Goal: Task Accomplishment & Management: Use online tool/utility

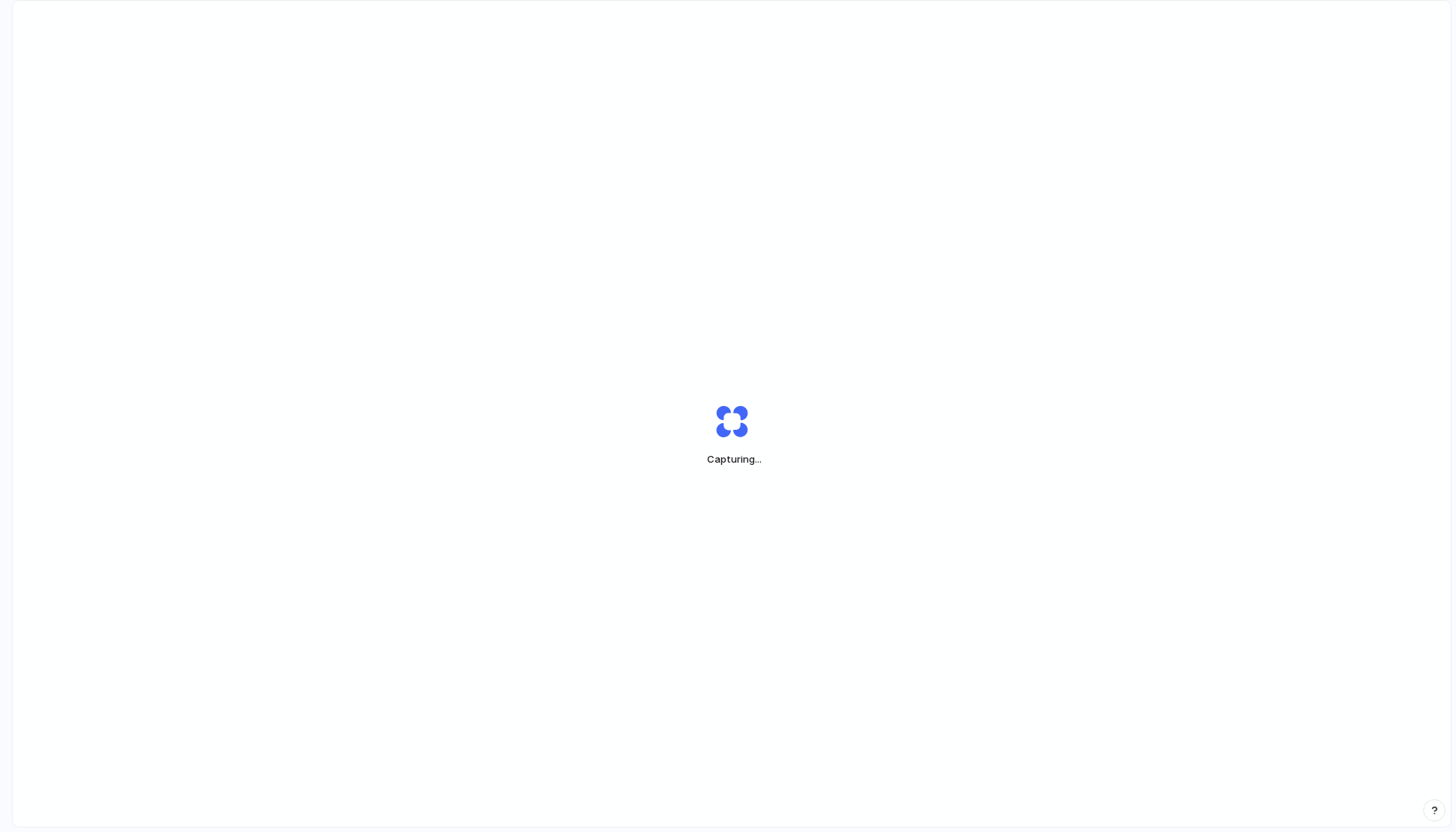
click at [1084, 149] on div "Capturing ..." at bounding box center [731, 435] width 1438 height 868
click at [1143, 71] on div "Capturing ..." at bounding box center [731, 435] width 1438 height 868
click at [1176, 103] on div "Capturing ." at bounding box center [731, 435] width 1438 height 868
click at [1224, 120] on div "Capturing .." at bounding box center [731, 435] width 1438 height 868
click at [1077, 151] on div "Capturing" at bounding box center [731, 435] width 1438 height 868
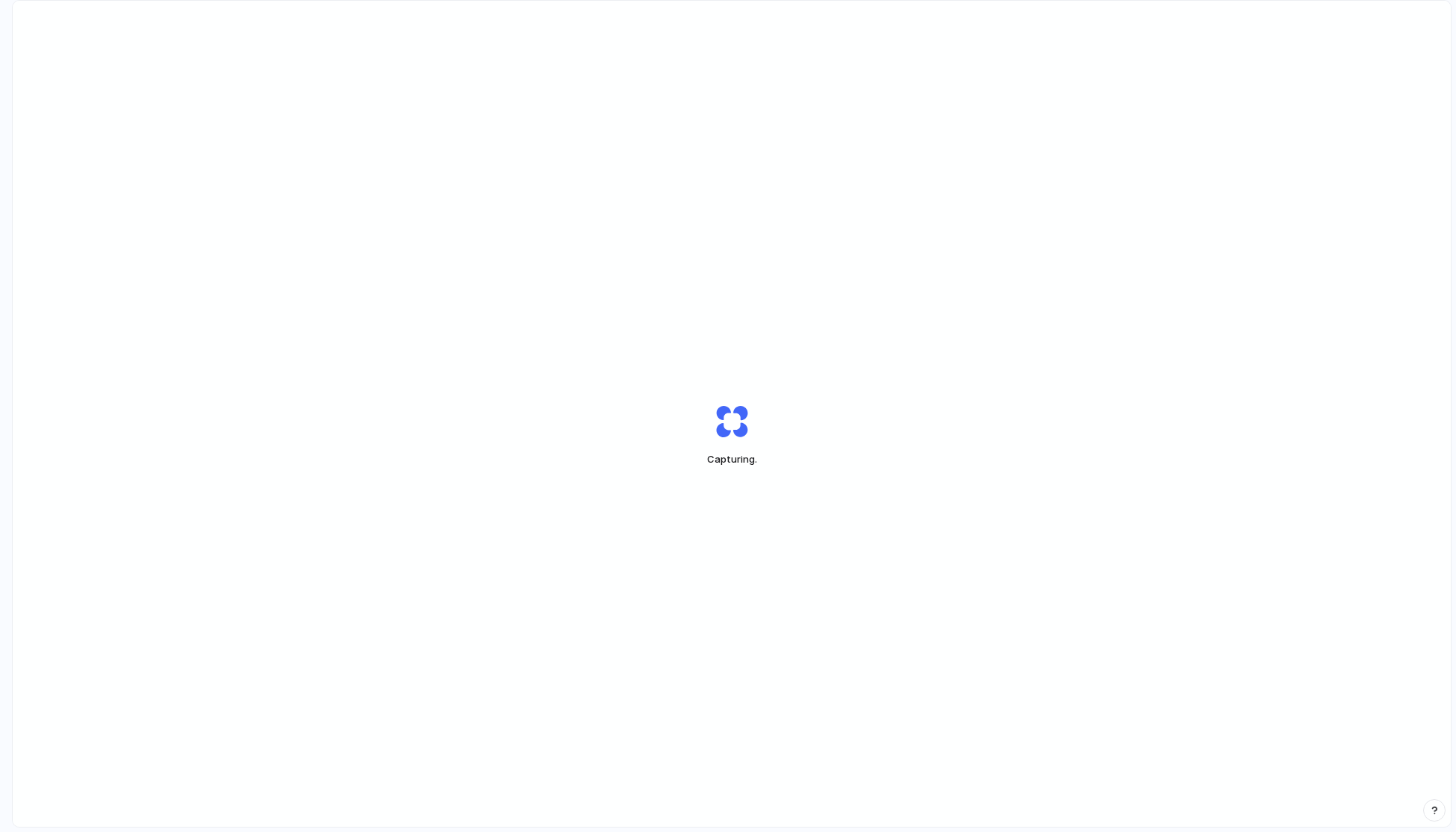
click at [757, 296] on div "Capturing ." at bounding box center [731, 435] width 1438 height 868
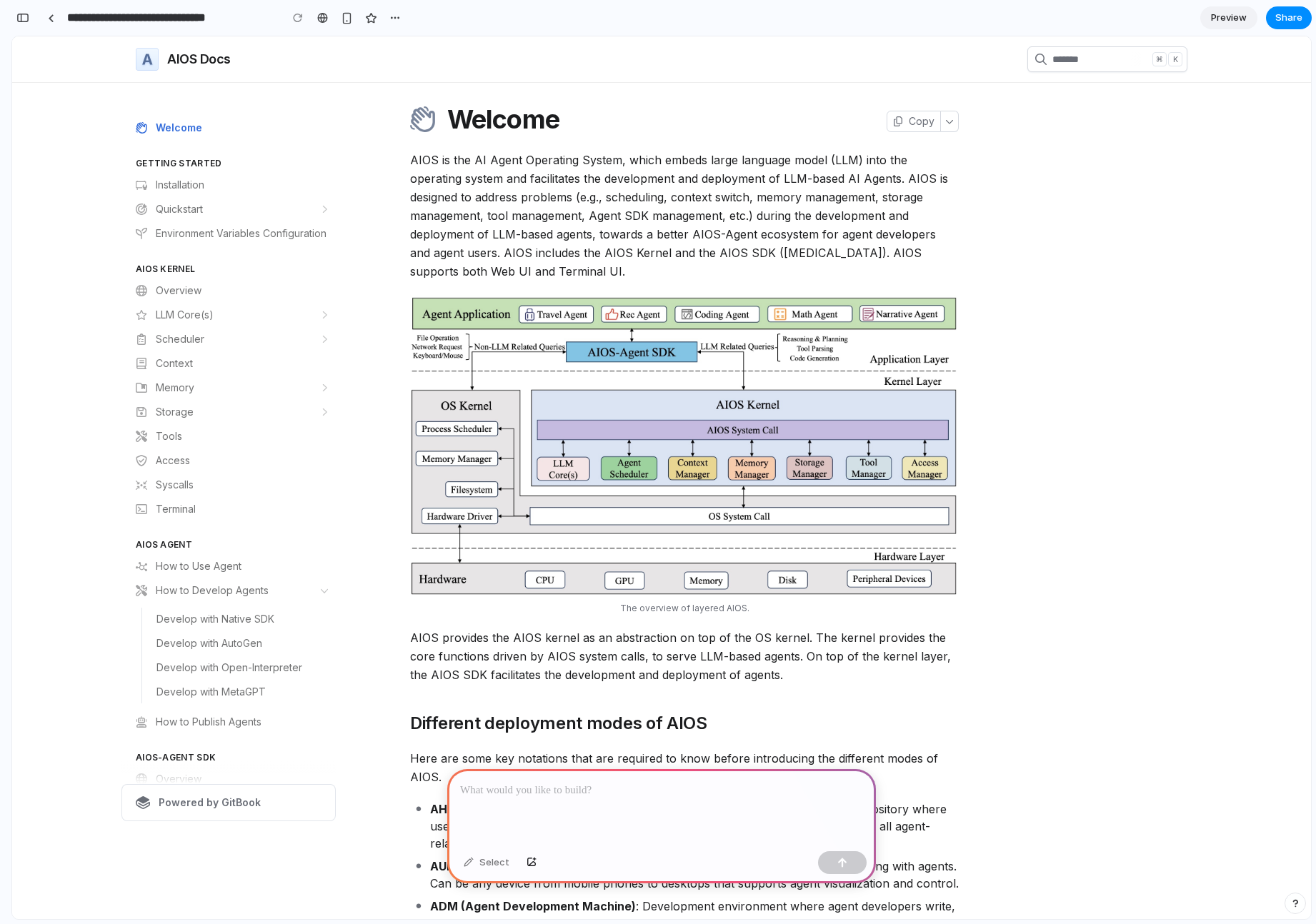
click at [1027, 197] on div "On this page" at bounding box center [1106, 468] width 160 height 704
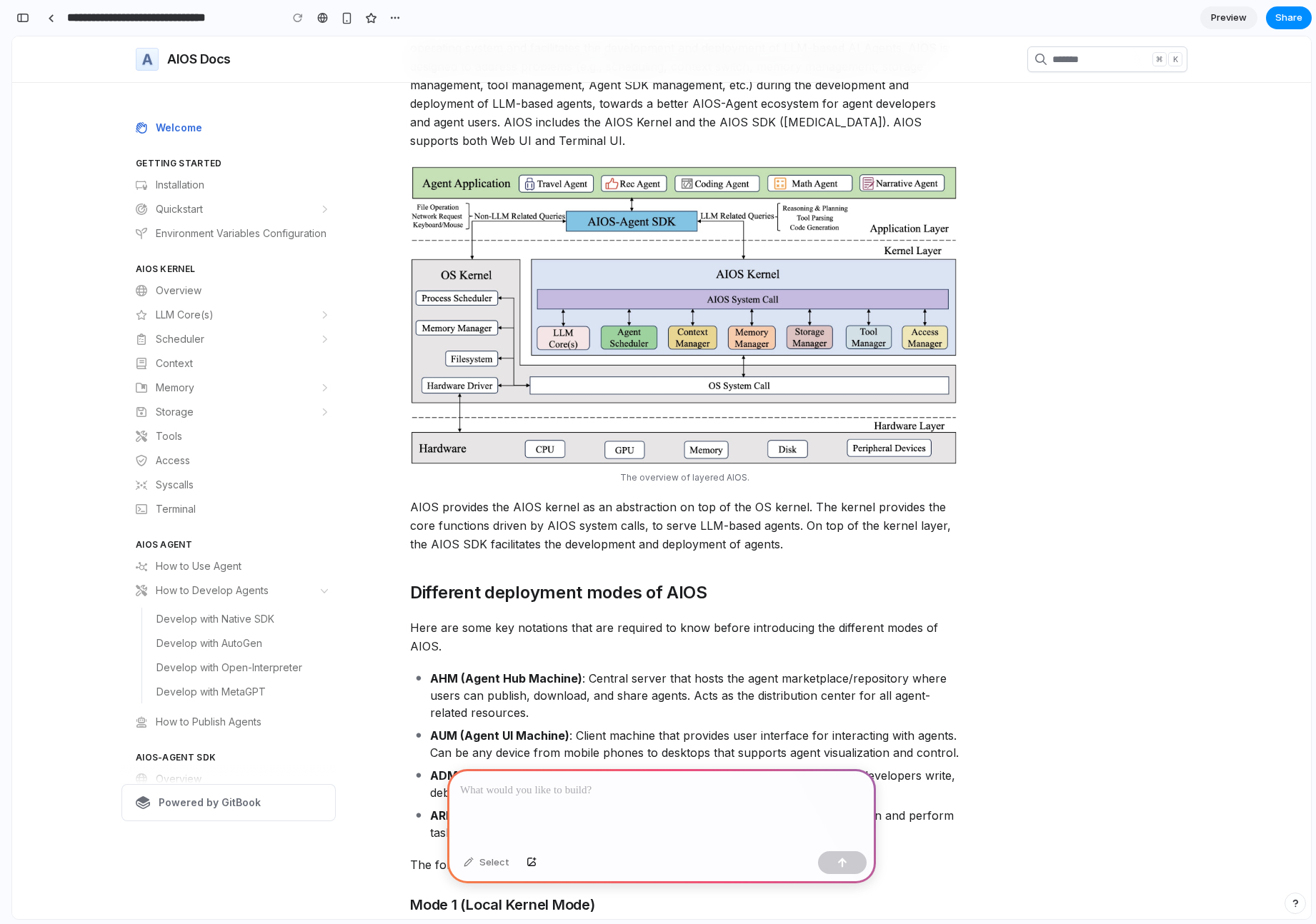
scroll to position [131, 0]
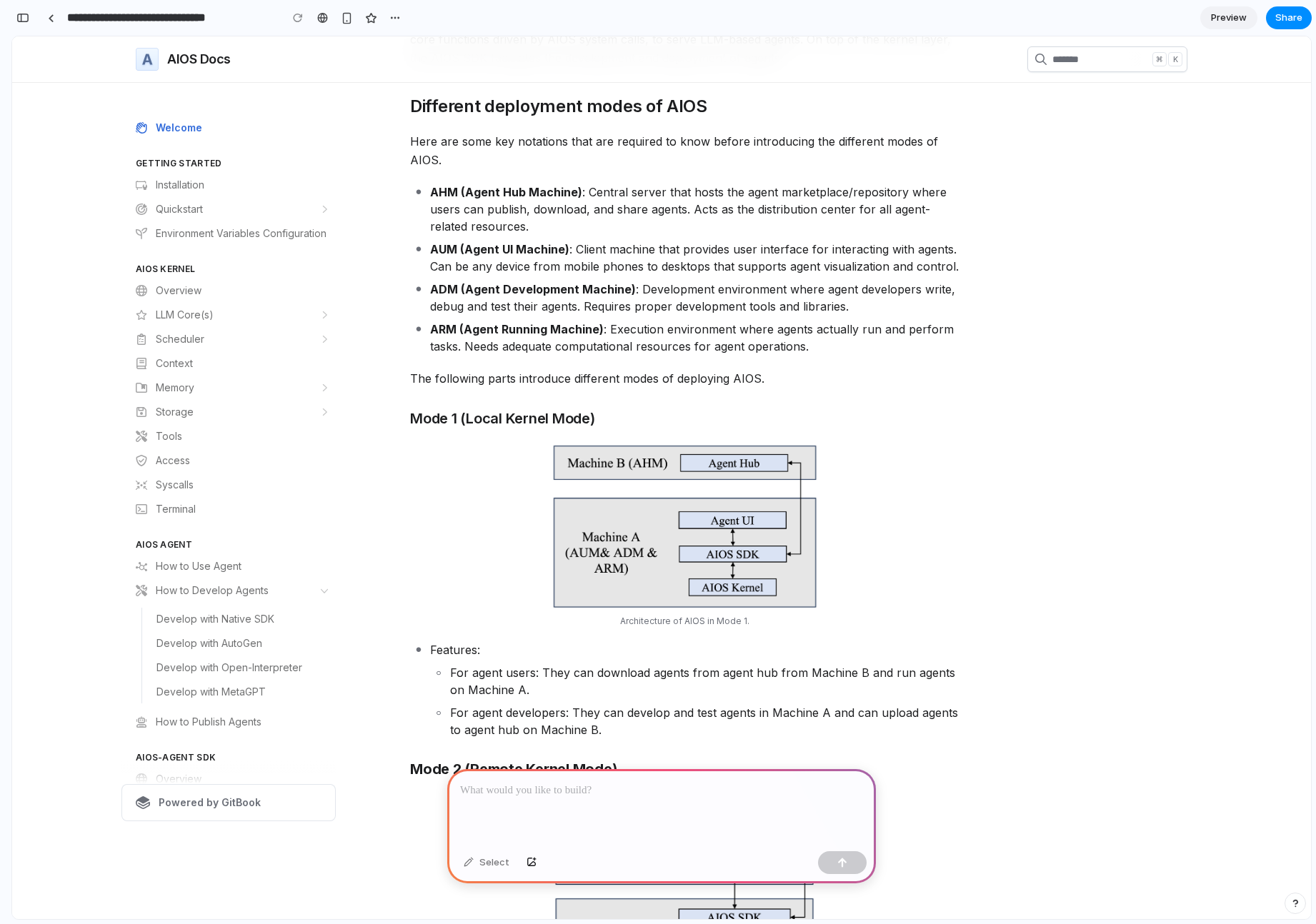
scroll to position [589, 0]
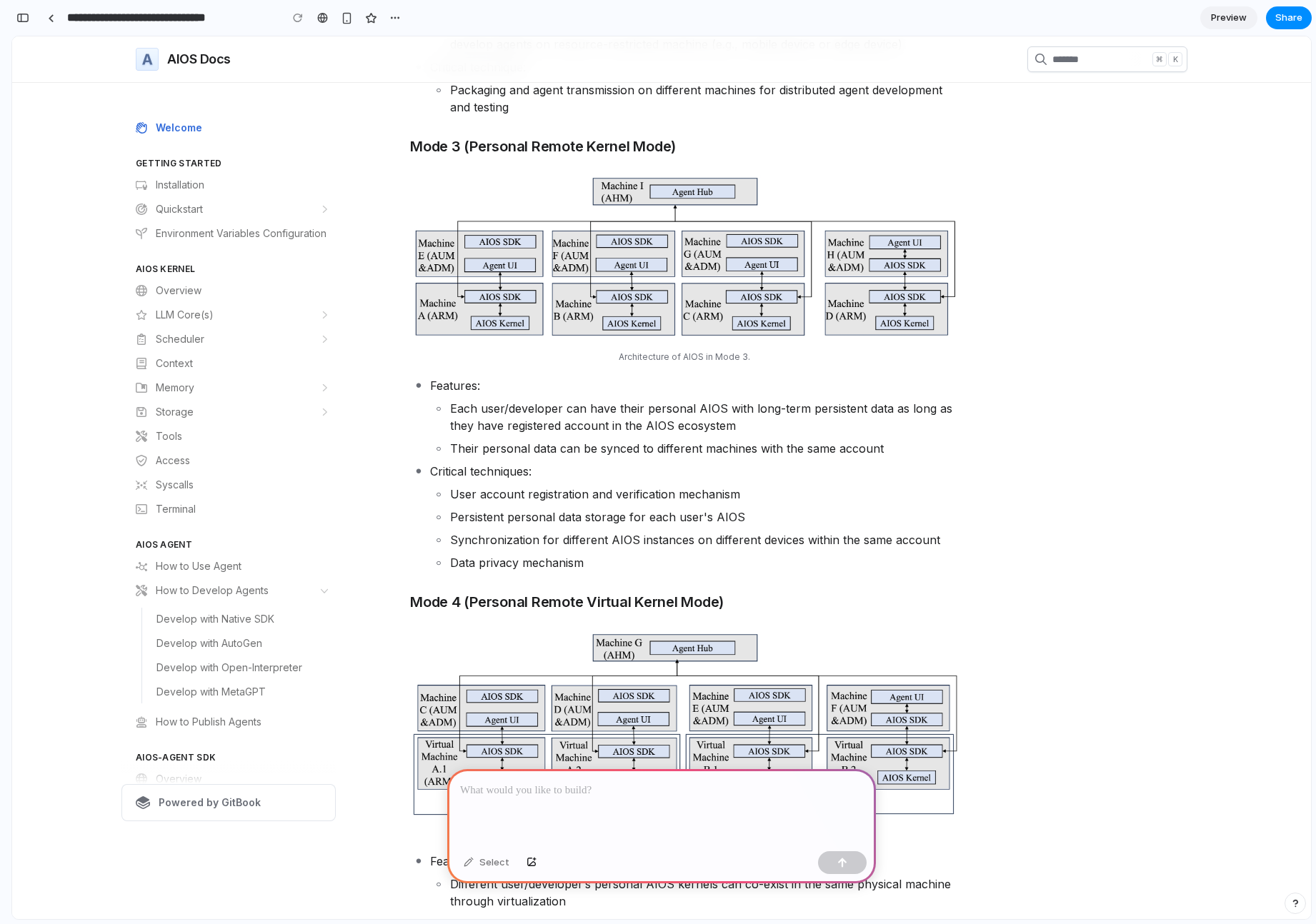
scroll to position [2294, 0]
